Goal: Task Accomplishment & Management: Manage account settings

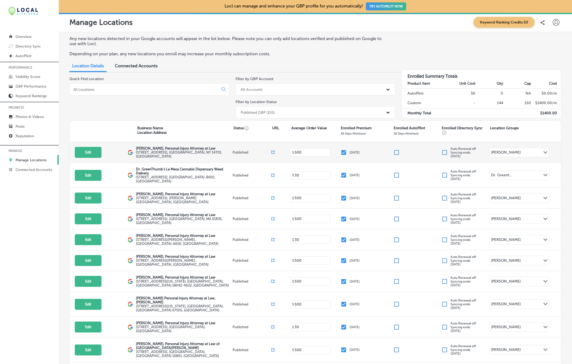
click at [504, 150] on div "[PERSON_NAME]" at bounding box center [506, 153] width 30 height 6
click at [508, 146] on div "Edit This location is not published yet. [PERSON_NAME], Personal Injury Attorne…" at bounding box center [315, 152] width 491 height 21
click at [512, 151] on div "[PERSON_NAME] Path Created with Sketch." at bounding box center [518, 152] width 59 height 9
click at [523, 154] on div "[PERSON_NAME] Path Created with Sketch." at bounding box center [518, 152] width 59 height 9
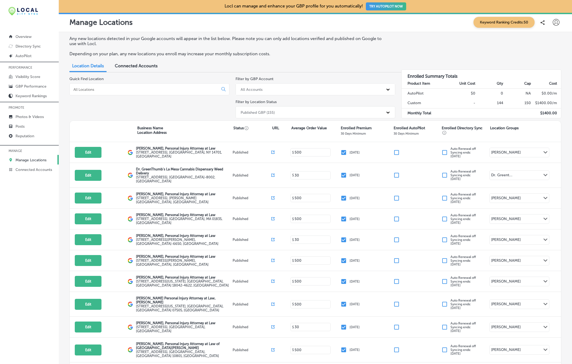
click at [520, 153] on div "[PERSON_NAME] Path Created with Sketch." at bounding box center [518, 152] width 59 height 9
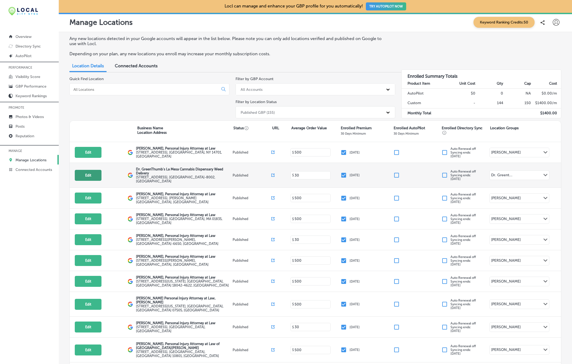
click at [84, 177] on button "Edit" at bounding box center [88, 175] width 27 height 11
select select "US"
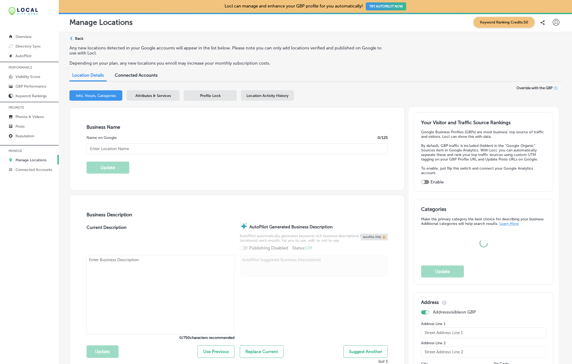
type input "Dr. GreenThumb's La Mesa Cannabis Dispensary Weed Delivery"
type input "[STREET_ADDRESS]"
type input "La Mesa"
type input "91941-8002"
type input "US"
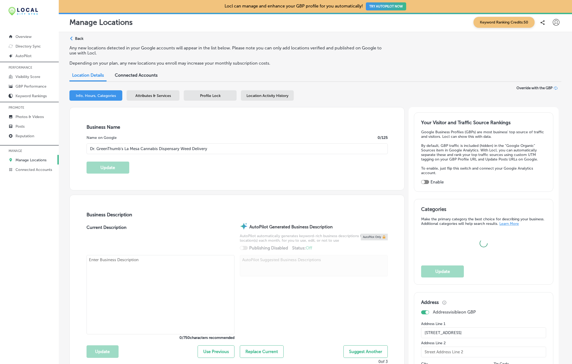
type input "[URL][DOMAIN_NAME][PERSON_NAME]"
type textarea "Dr. GreenThumb's Cannabis Dispensary & Weed Delivery is the premier destination…"
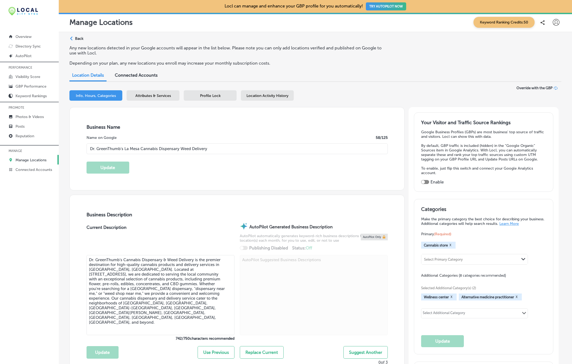
type input "[PHONE_NUMBER]"
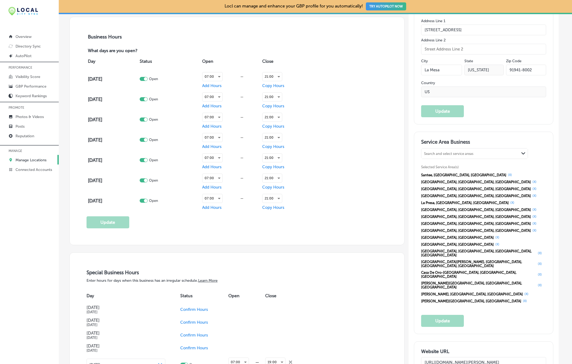
scroll to position [372, 0]
click at [442, 149] on div "Search and select service areas Path Created with Sketch." at bounding box center [474, 154] width 106 height 10
click at [473, 141] on h3 "Service Area Business" at bounding box center [483, 143] width 125 height 8
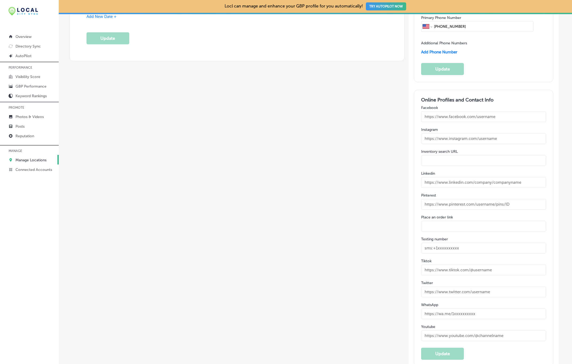
scroll to position [851, 0]
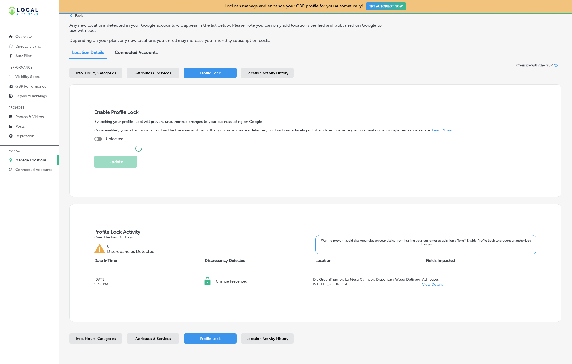
checkbox input "true"
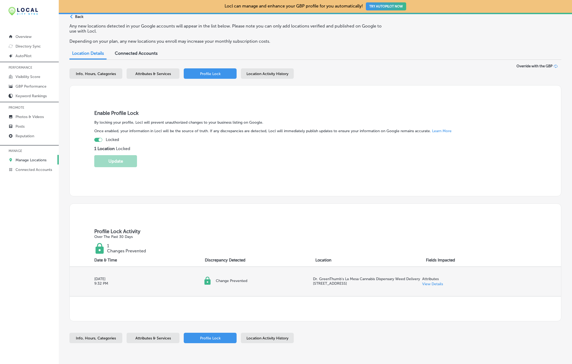
scroll to position [20, 0]
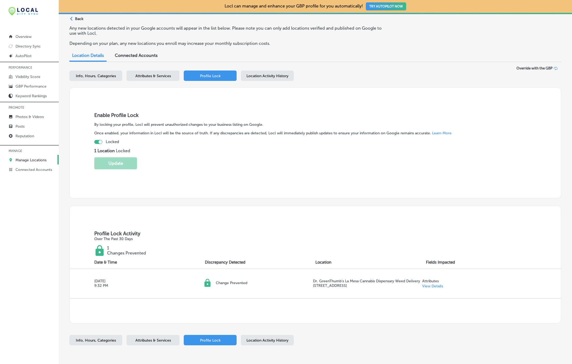
click at [252, 76] on span "Location Activity History" at bounding box center [267, 76] width 42 height 5
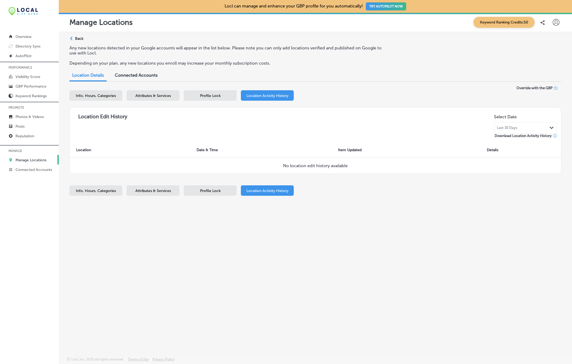
click at [504, 127] on span "Last 30 Days" at bounding box center [507, 128] width 20 height 4
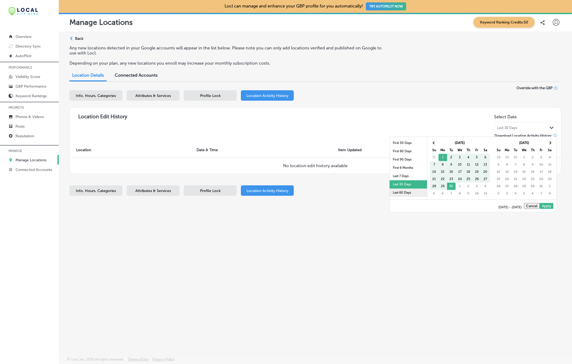
click at [401, 190] on li "Last 60 Days" at bounding box center [407, 192] width 37 height 8
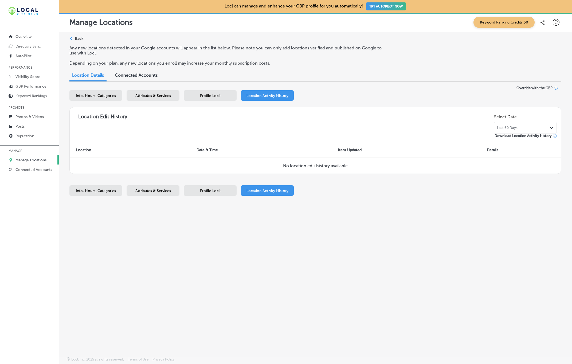
click at [305, 219] on div "Path Created with Sketch. Back Any new locations detected in your Google accoun…" at bounding box center [315, 181] width 513 height 299
click at [17, 124] on link "Posts" at bounding box center [29, 126] width 59 height 10
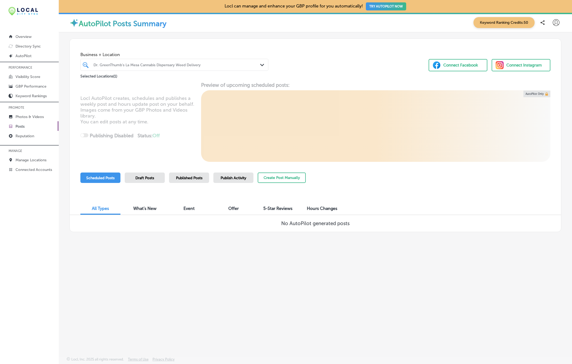
click at [196, 176] on span "Published Posts" at bounding box center [189, 178] width 26 height 5
click at [170, 67] on div "Dr. GreenThumb's La Mesa Cannabis Dispensary Weed Delivery" at bounding box center [176, 64] width 167 height 5
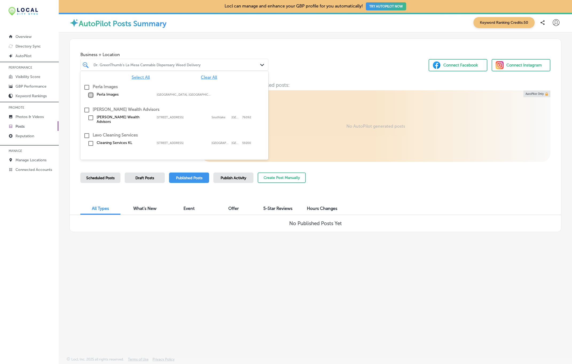
click at [92, 96] on input "checkbox" at bounding box center [91, 95] width 6 height 6
click at [288, 63] on div "Business + Location option focused, 0 of 12. 145 results available. Use Up and …" at bounding box center [315, 59] width 491 height 41
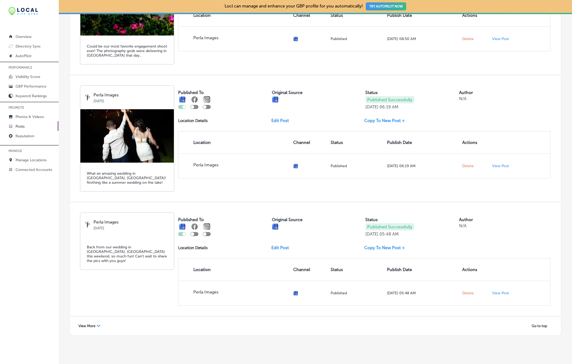
scroll to position [632, 0]
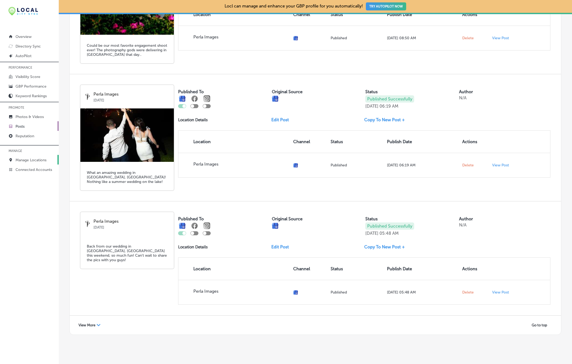
click at [31, 162] on p "Manage Locations" at bounding box center [30, 160] width 31 height 5
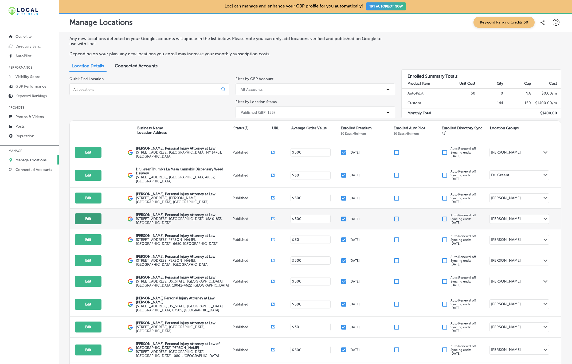
click at [88, 218] on button "Edit" at bounding box center [88, 218] width 27 height 11
select select "US"
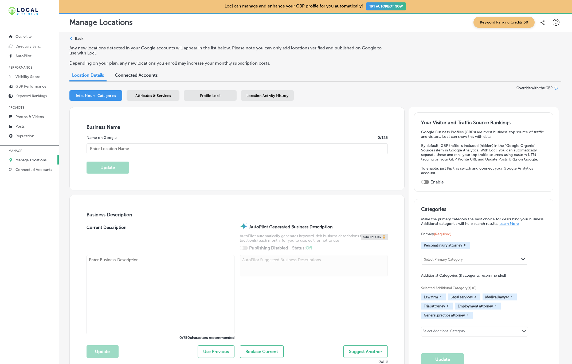
type input "[URL][DOMAIN_NAME][US_STATE]"
type textarea "At [PERSON_NAME], Personal Injury Attorney at Law, our Haverhill, MA personal i…"
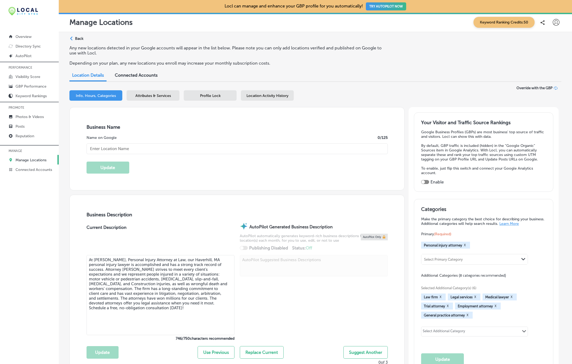
type input "[PHONE_NUMBER]"
type input "[PERSON_NAME], Personal Injury Attorney at Law"
type input "[STREET_ADDRESS]"
type input "Haverhill"
type input "01835"
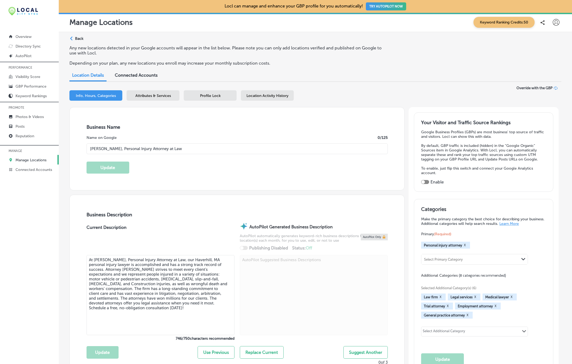
type input "US"
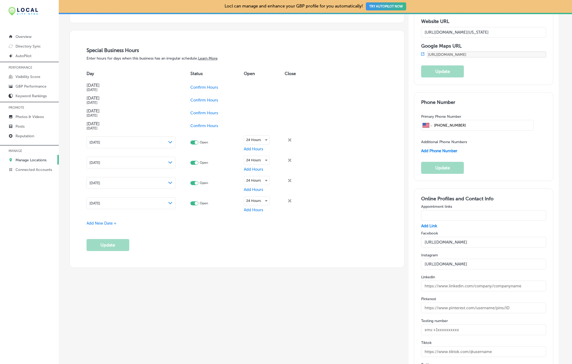
scroll to position [595, 0]
click at [146, 142] on div "[DATE] Path Created with Sketch." at bounding box center [130, 141] width 83 height 4
click at [153, 128] on h5 "[DATE]" at bounding box center [130, 127] width 89 height 4
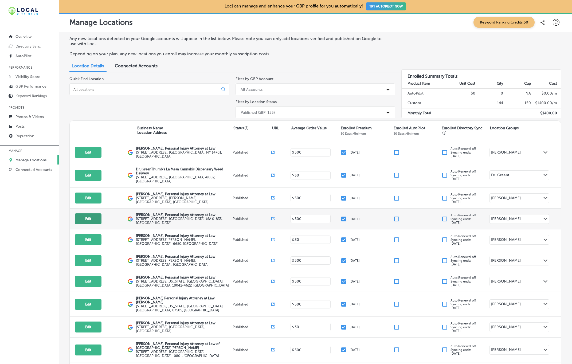
click at [93, 215] on button "Edit" at bounding box center [88, 218] width 27 height 11
select select "US"
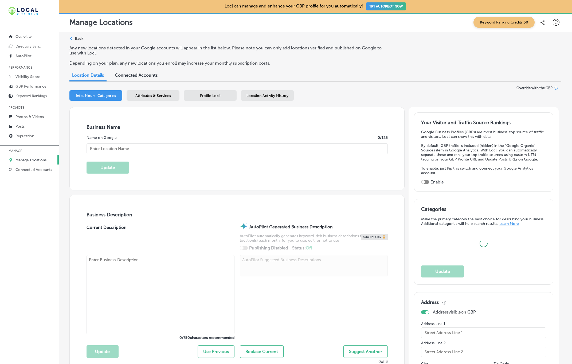
type input "[PERSON_NAME], Personal Injury Attorney at Law"
type input "[STREET_ADDRESS]"
type input "Haverhill"
type input "01835"
type input "US"
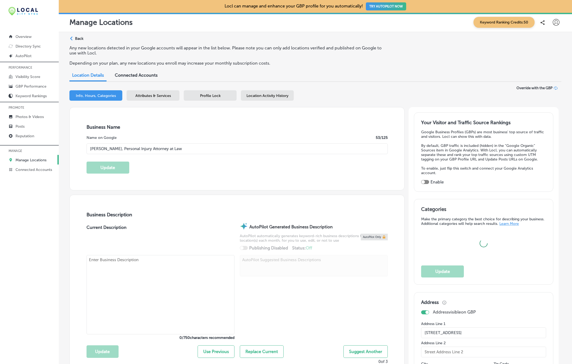
type input "[URL][DOMAIN_NAME][US_STATE]"
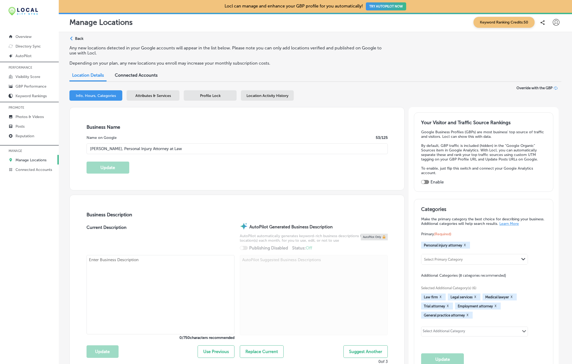
type textarea "At [PERSON_NAME], Personal Injury Attorney at Law, our Haverhill, MA personal i…"
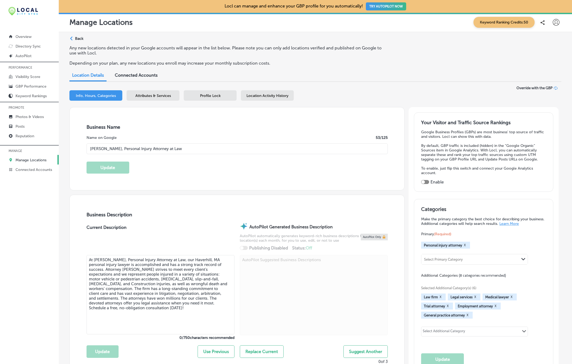
type input "[PHONE_NUMBER]"
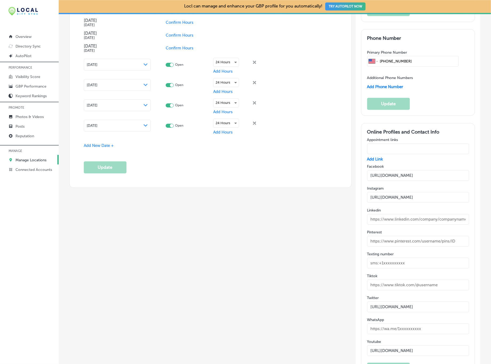
scroll to position [779, 0]
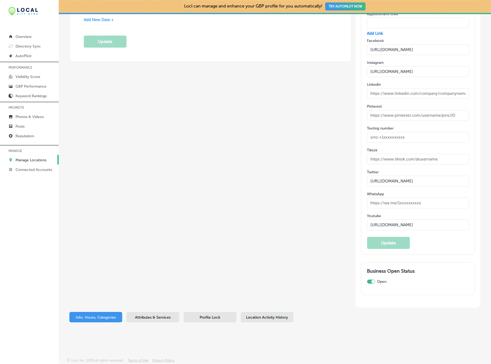
click at [168, 313] on div "Attributes & Services" at bounding box center [153, 317] width 53 height 10
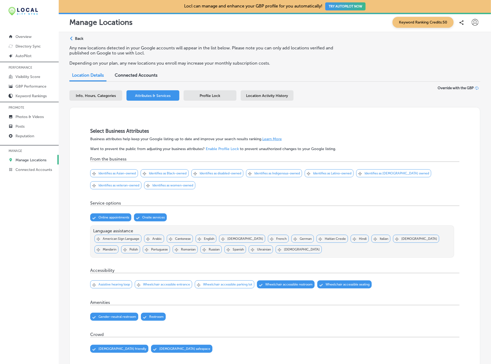
click at [101, 98] on span "Info, Hours, Categories" at bounding box center [96, 95] width 40 height 5
select select "US"
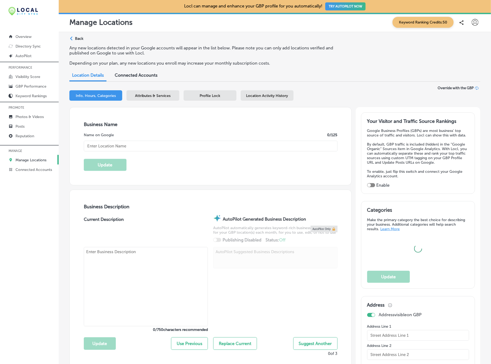
type input "[PERSON_NAME], Personal Injury Attorney at Law"
type input "[STREET_ADDRESS]"
type input "Haverhill"
type input "01835"
type input "US"
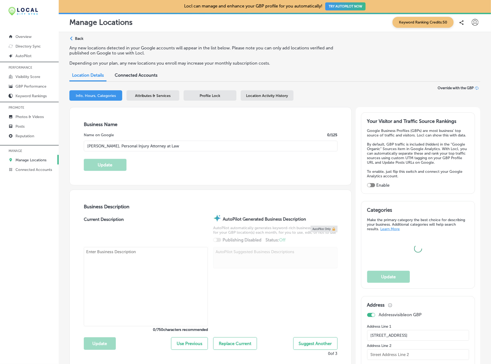
type input "[URL][DOMAIN_NAME][US_STATE]"
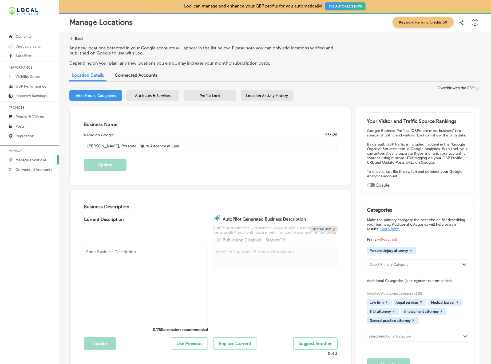
type input "[PHONE_NUMBER]"
type textarea "At [PERSON_NAME], Personal Injury Attorney at Law, our Haverhill, MA personal i…"
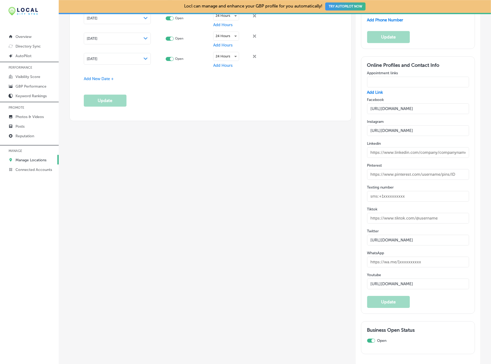
scroll to position [779, 0]
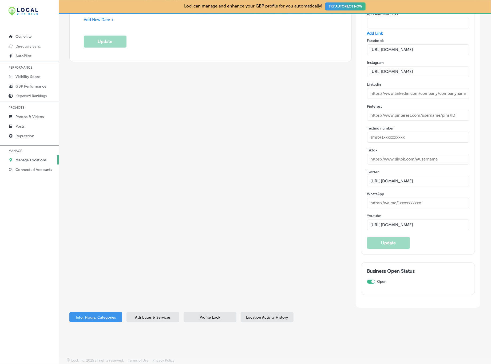
click at [138, 317] on span "Attributes & Services" at bounding box center [152, 317] width 35 height 5
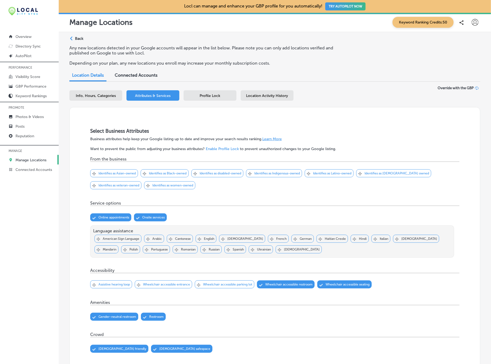
click at [62, 233] on div "Path Created with Sketch. Back Any new locations detected in your Google accoun…" at bounding box center [275, 367] width 432 height 670
click at [128, 76] on span "Connected Accounts" at bounding box center [136, 75] width 43 height 5
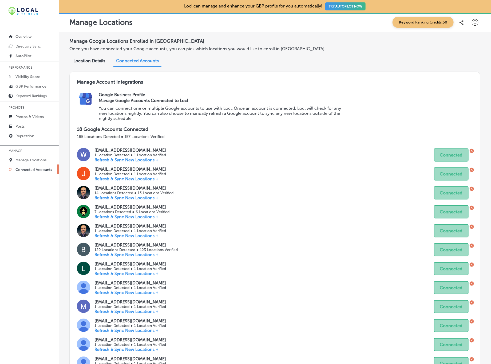
click at [95, 62] on span "Location Details" at bounding box center [89, 60] width 32 height 5
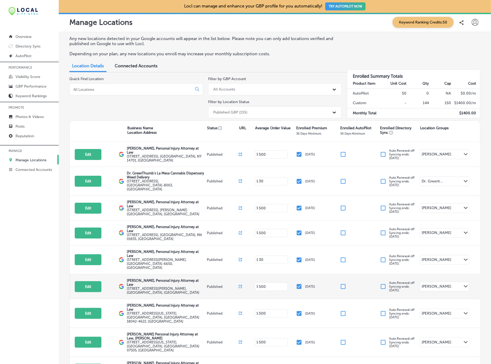
scroll to position [190, 0]
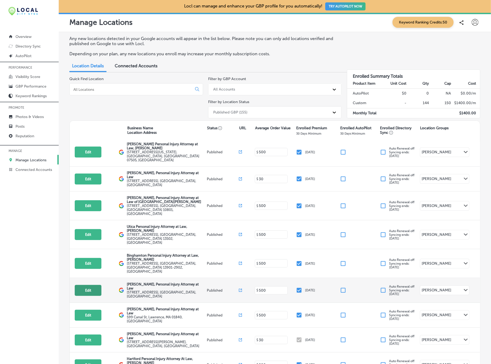
click at [91, 285] on button "Edit" at bounding box center [88, 290] width 27 height 11
select select "US"
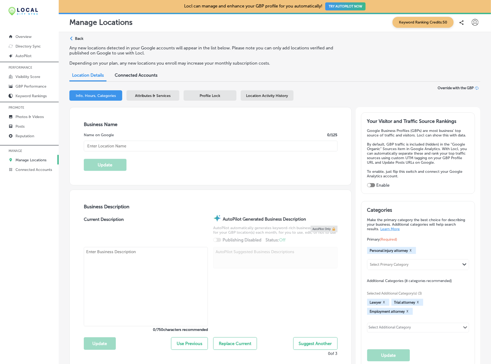
type input "[PERSON_NAME], Personal Injury Attorney at Law"
type input "https://www.brandonjbroderick.com/new-york/personal-injury-lawyer-new-york-city…"
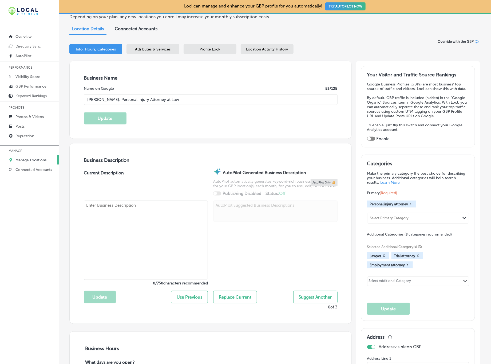
type input "[STREET_ADDRESS]"
type input "[GEOGRAPHIC_DATA]"
type input "10004"
type input "US"
type textarea "At Brandon J Broderick, Attorney at Law | New York City Office, we believe in e…"
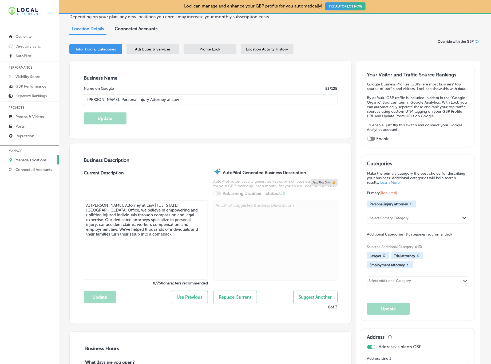
type input "+1 877 335 5203"
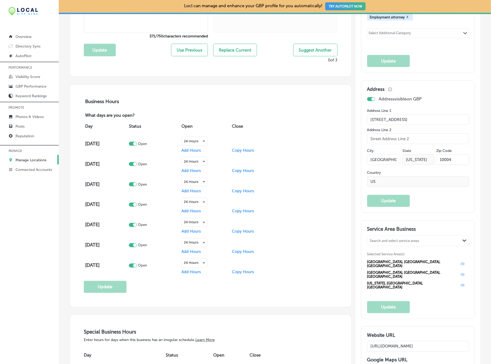
scroll to position [312, 0]
